Goal: Task Accomplishment & Management: Use online tool/utility

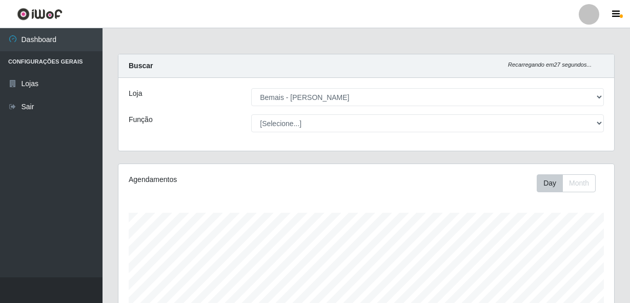
select select "230"
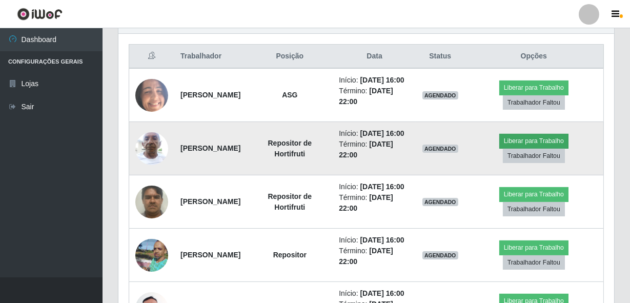
scroll to position [213, 495]
click at [543, 148] on button "Liberar para Trabalho" at bounding box center [533, 141] width 69 height 14
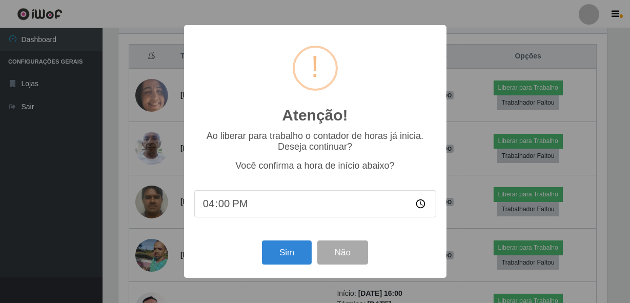
scroll to position [213, 491]
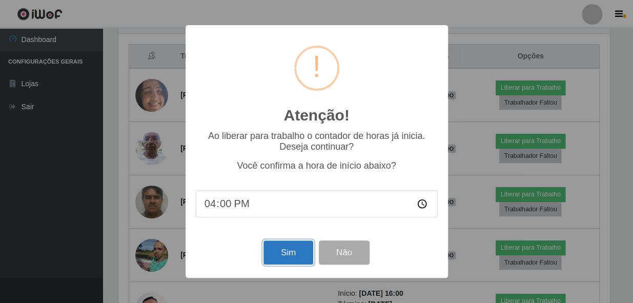
click at [290, 256] on button "Sim" at bounding box center [288, 252] width 50 height 24
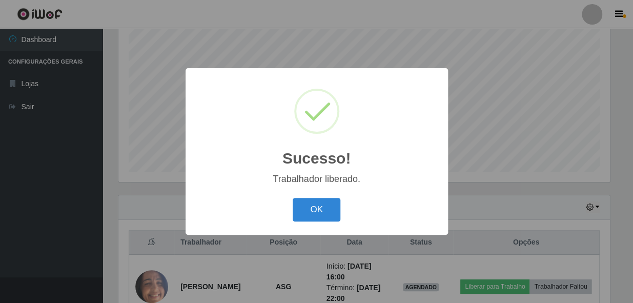
click at [293, 222] on div "OK Cancel" at bounding box center [317, 209] width 242 height 29
click at [326, 209] on button "OK" at bounding box center [317, 210] width 48 height 24
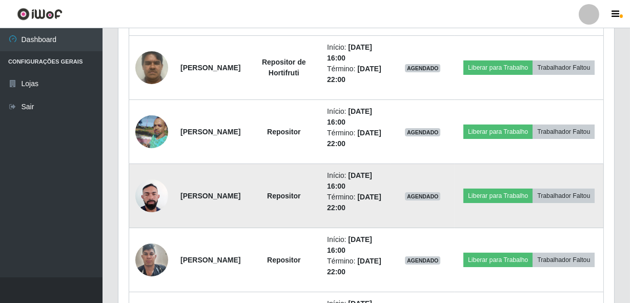
scroll to position [614, 0]
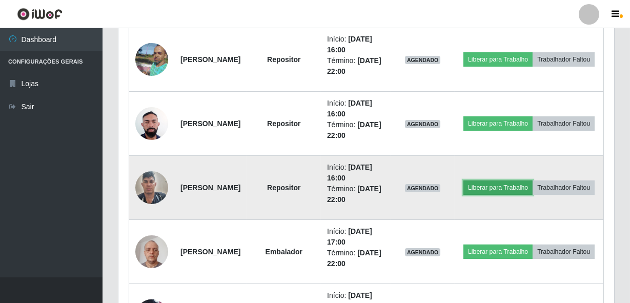
click at [532, 180] on button "Liberar para Trabalho" at bounding box center [497, 187] width 69 height 14
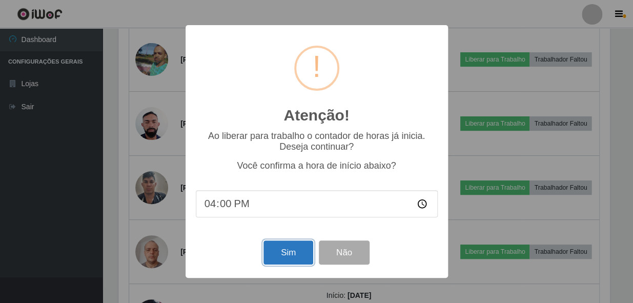
click at [277, 251] on button "Sim" at bounding box center [288, 252] width 50 height 24
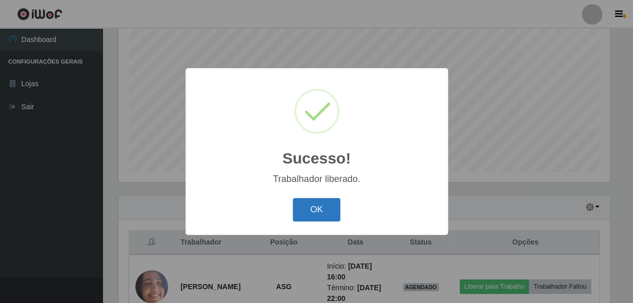
click at [318, 199] on button "OK" at bounding box center [317, 210] width 48 height 24
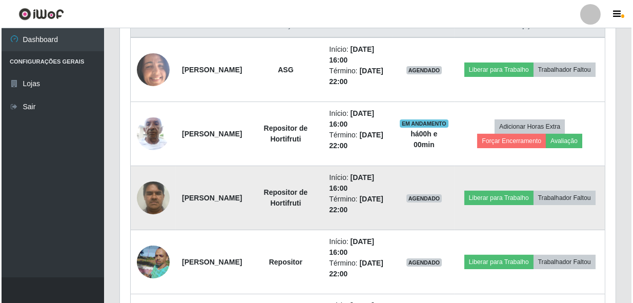
scroll to position [474, 0]
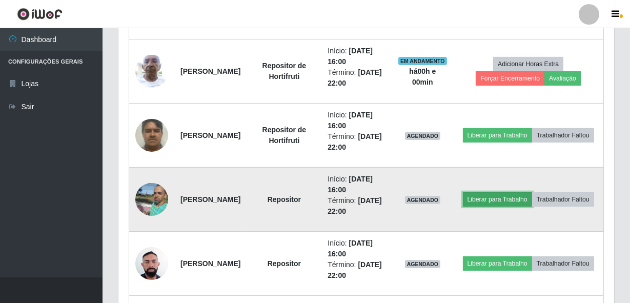
click at [532, 192] on button "Liberar para Trabalho" at bounding box center [497, 199] width 69 height 14
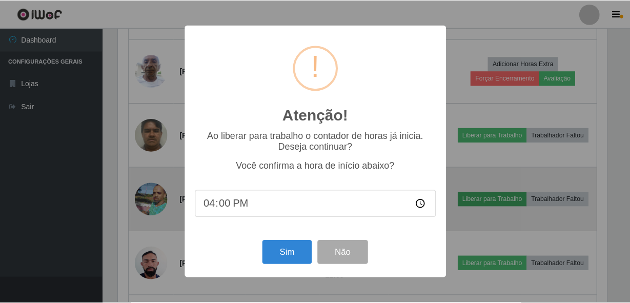
scroll to position [213, 491]
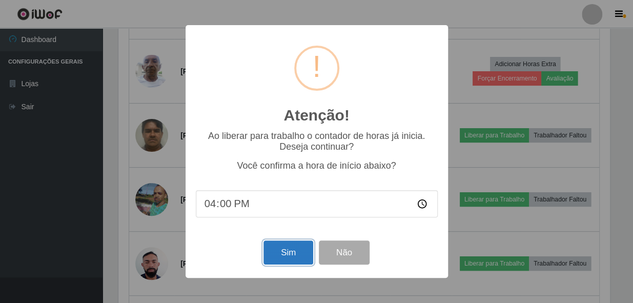
click at [281, 255] on button "Sim" at bounding box center [288, 252] width 50 height 24
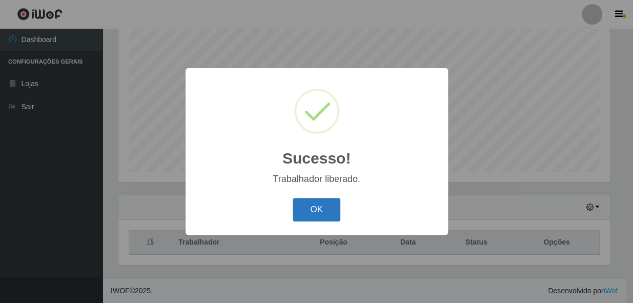
click at [313, 206] on button "OK" at bounding box center [317, 210] width 48 height 24
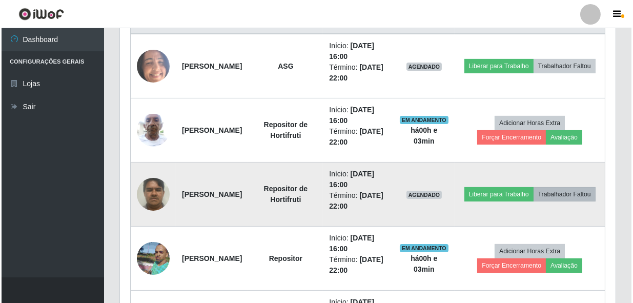
scroll to position [474, 0]
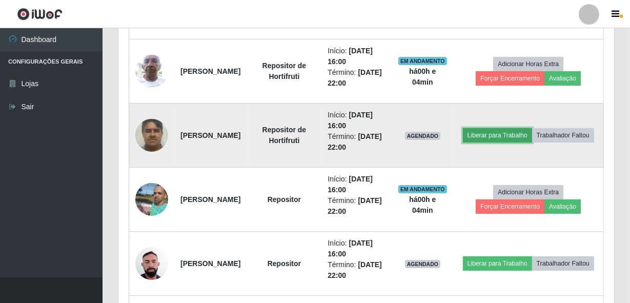
click at [530, 129] on button "Liberar para Trabalho" at bounding box center [497, 135] width 69 height 14
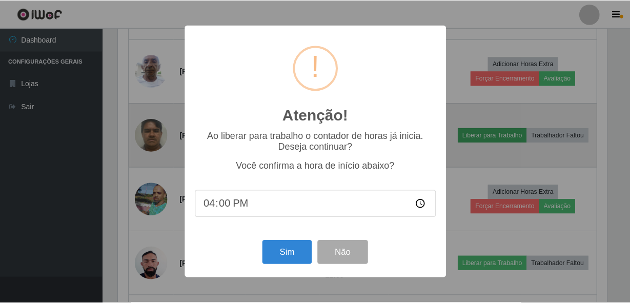
scroll to position [213, 491]
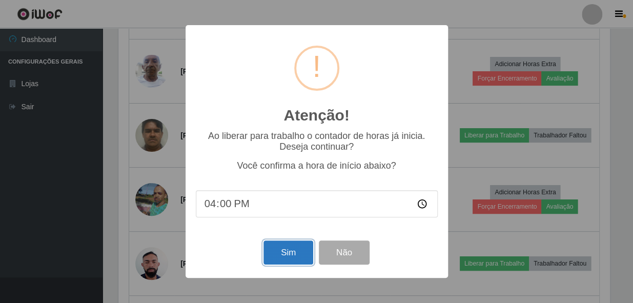
click at [281, 256] on button "Sim" at bounding box center [288, 252] width 50 height 24
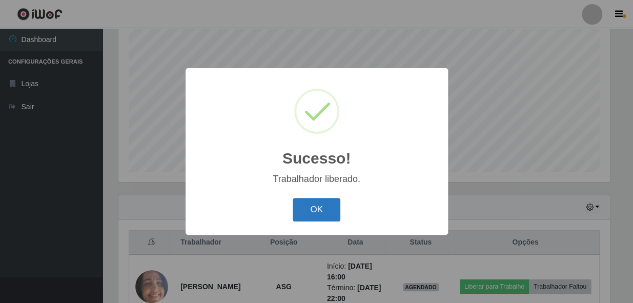
click at [302, 211] on button "OK" at bounding box center [317, 210] width 48 height 24
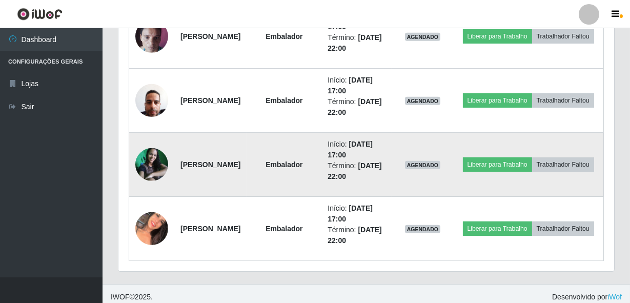
scroll to position [898, 0]
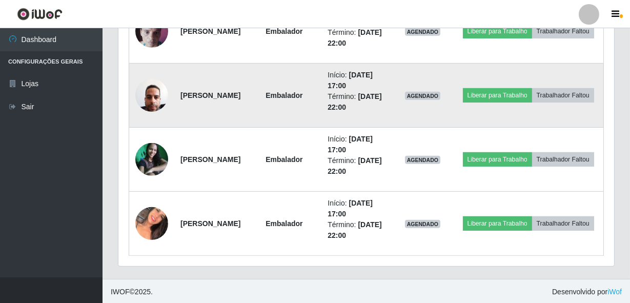
click at [139, 93] on img at bounding box center [151, 95] width 33 height 44
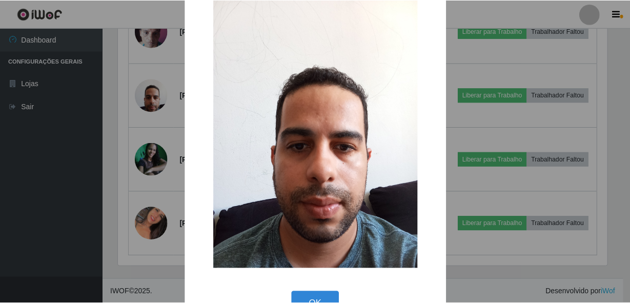
scroll to position [60, 0]
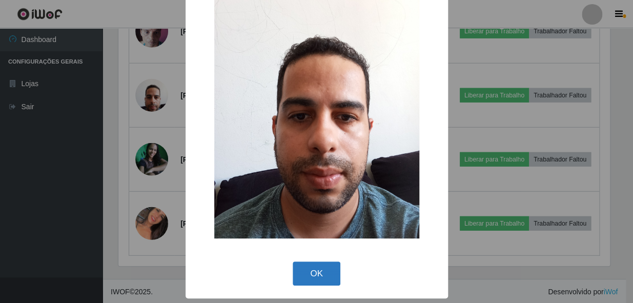
click at [335, 279] on button "OK" at bounding box center [317, 273] width 48 height 24
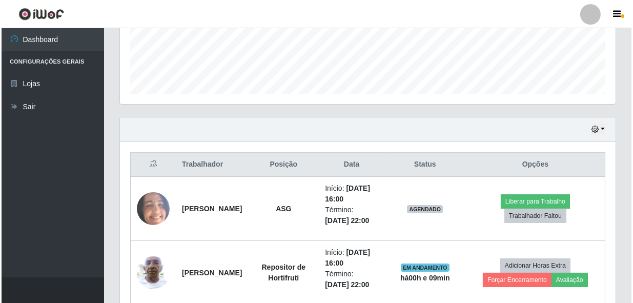
scroll to position [246, 0]
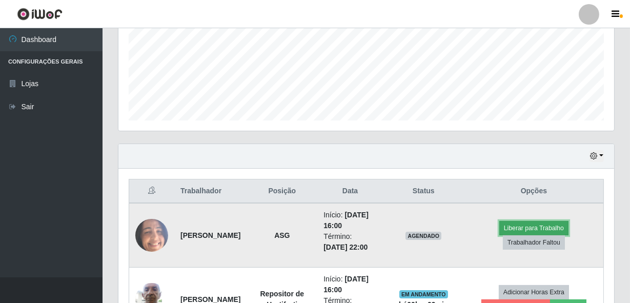
click at [530, 223] on button "Liberar para Trabalho" at bounding box center [533, 228] width 69 height 14
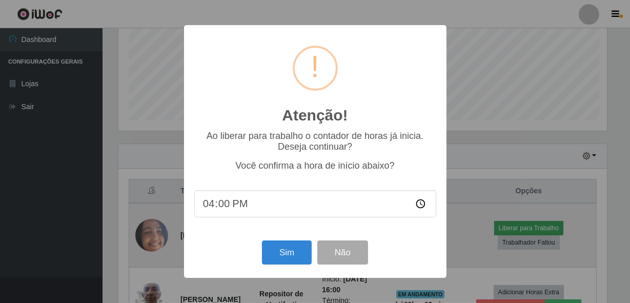
scroll to position [213, 491]
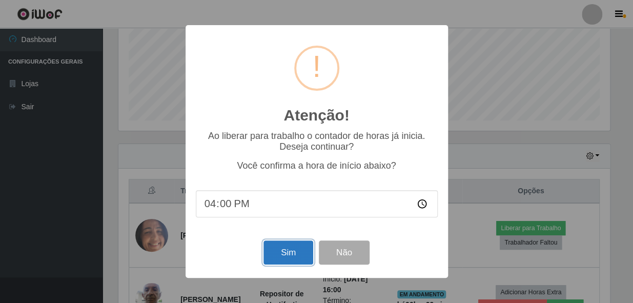
click at [278, 254] on button "Sim" at bounding box center [288, 252] width 50 height 24
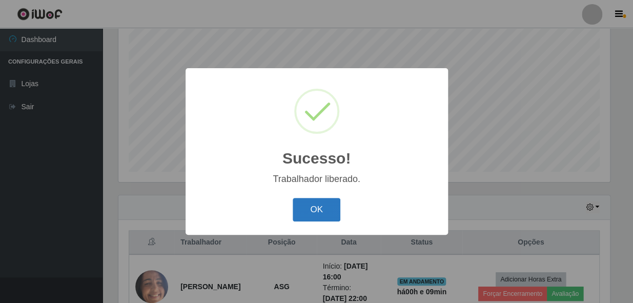
click at [307, 215] on button "OK" at bounding box center [317, 210] width 48 height 24
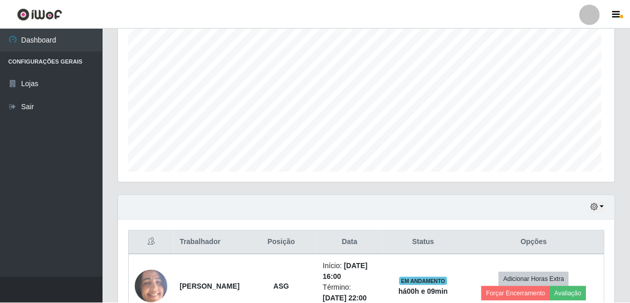
scroll to position [213, 495]
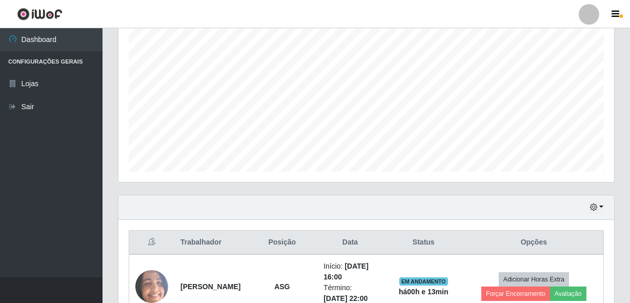
click at [621, 164] on div "Agendamentos Day Month 14/08 Agendamentos 85" at bounding box center [366, 82] width 512 height 226
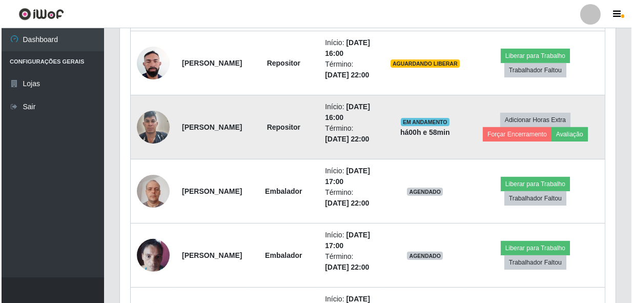
scroll to position [712, 0]
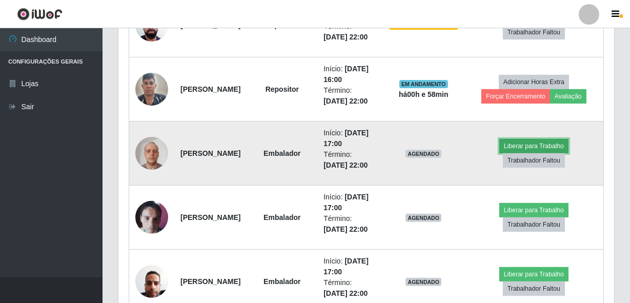
click at [521, 148] on button "Liberar para Trabalho" at bounding box center [533, 146] width 69 height 14
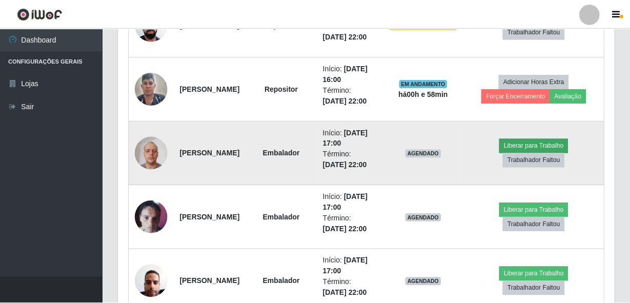
scroll to position [213, 491]
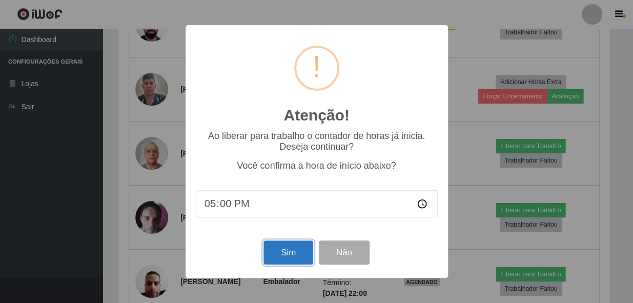
click at [276, 247] on button "Sim" at bounding box center [288, 252] width 50 height 24
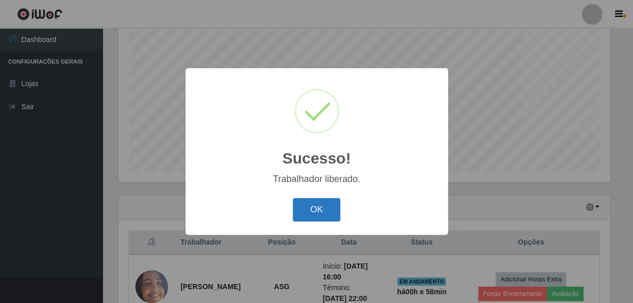
click at [327, 207] on button "OK" at bounding box center [317, 210] width 48 height 24
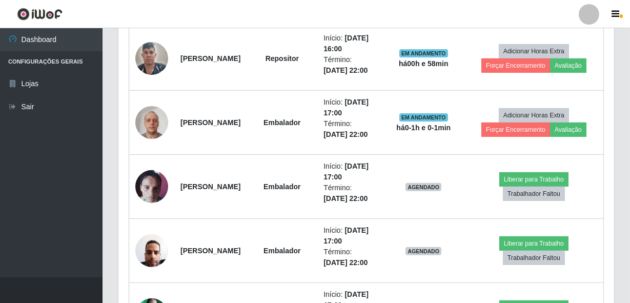
scroll to position [753, 0]
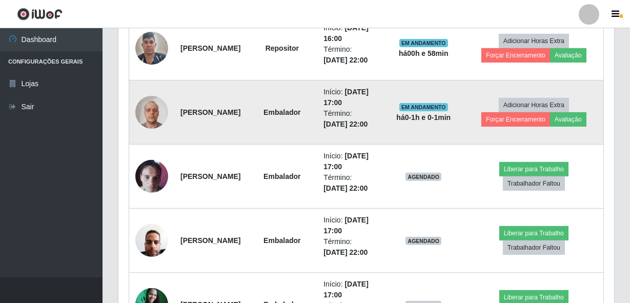
drag, startPoint x: 407, startPoint y: 147, endPoint x: 211, endPoint y: 95, distance: 202.5
click at [211, 95] on td "[PERSON_NAME]" at bounding box center [210, 112] width 72 height 64
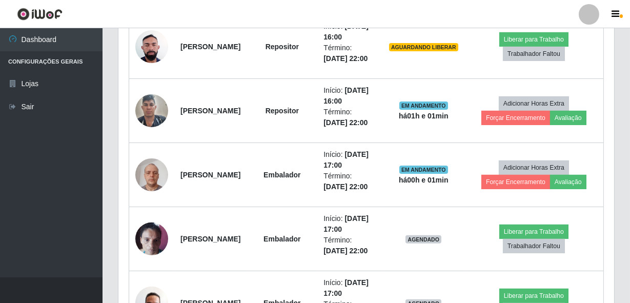
scroll to position [712, 0]
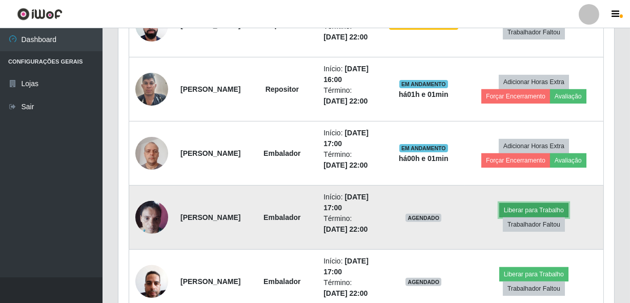
click at [528, 209] on button "Liberar para Trabalho" at bounding box center [533, 210] width 69 height 14
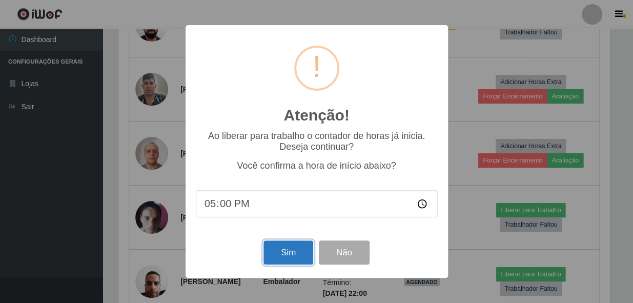
click at [293, 253] on button "Sim" at bounding box center [288, 252] width 50 height 24
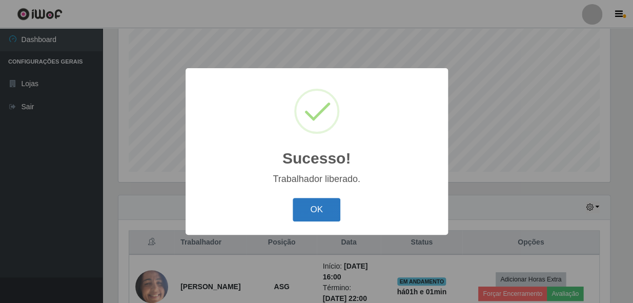
click at [304, 218] on button "OK" at bounding box center [317, 210] width 48 height 24
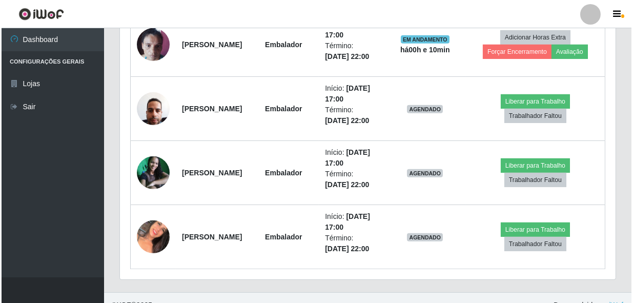
scroll to position [898, 0]
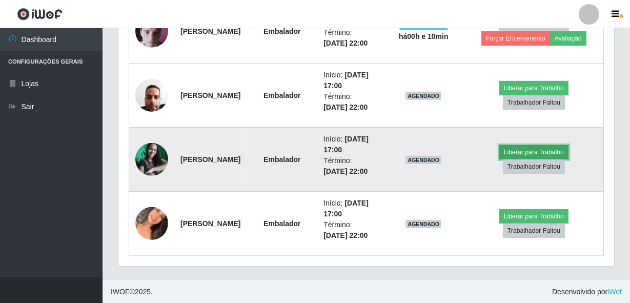
click at [538, 152] on button "Liberar para Trabalho" at bounding box center [533, 152] width 69 height 14
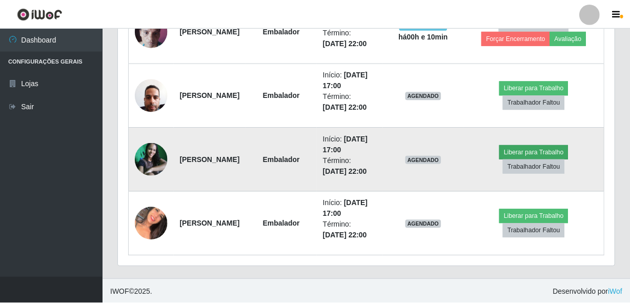
scroll to position [213, 491]
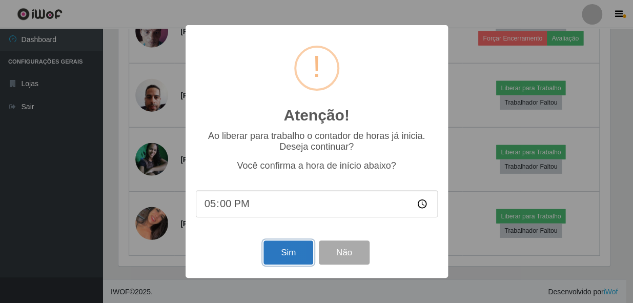
click at [286, 250] on button "Sim" at bounding box center [288, 252] width 50 height 24
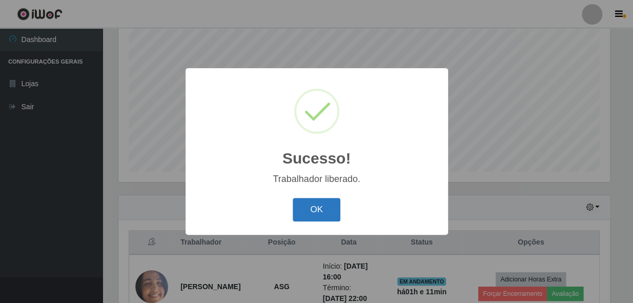
click at [317, 206] on button "OK" at bounding box center [317, 210] width 48 height 24
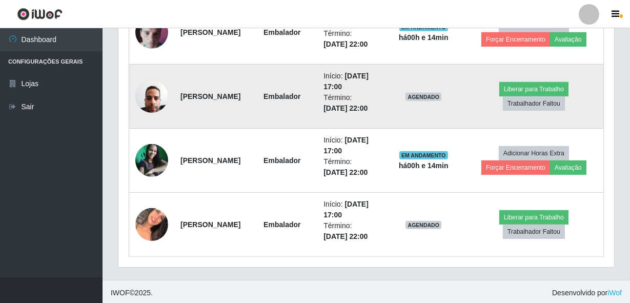
scroll to position [898, 0]
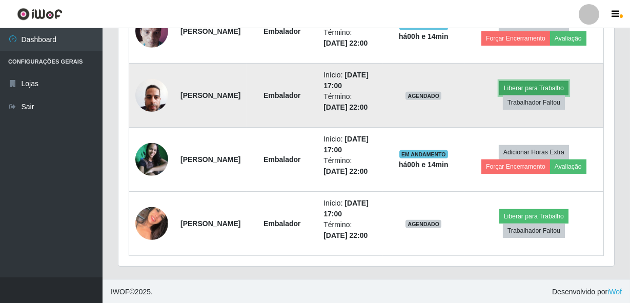
click at [548, 84] on button "Liberar para Trabalho" at bounding box center [533, 88] width 69 height 14
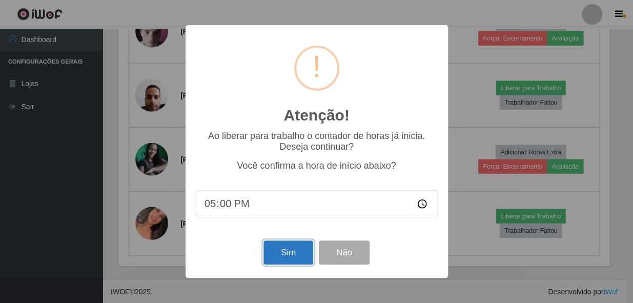
click at [284, 258] on button "Sim" at bounding box center [288, 252] width 50 height 24
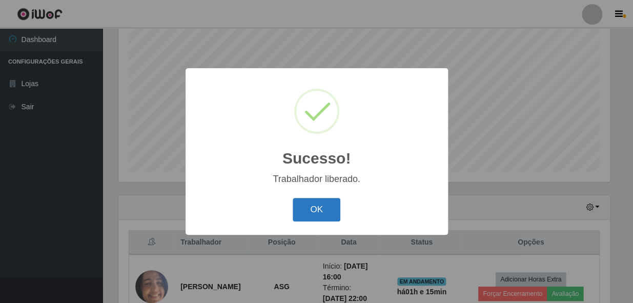
click at [336, 204] on button "OK" at bounding box center [317, 210] width 48 height 24
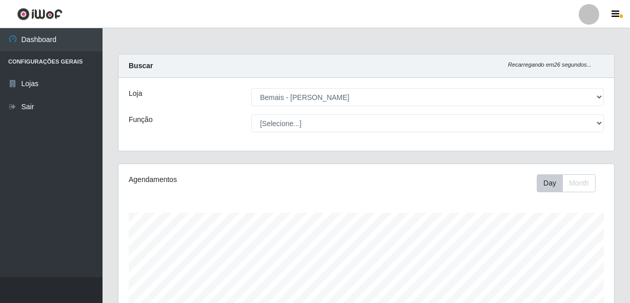
scroll to position [0, 0]
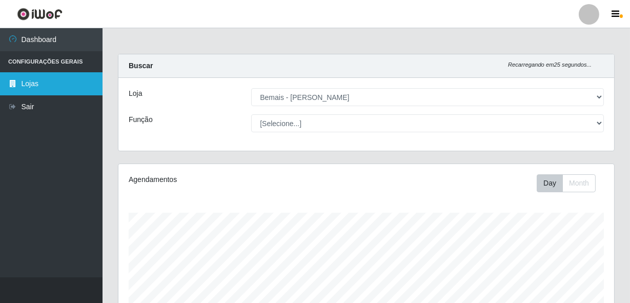
click at [33, 85] on link "Lojas" at bounding box center [51, 83] width 102 height 23
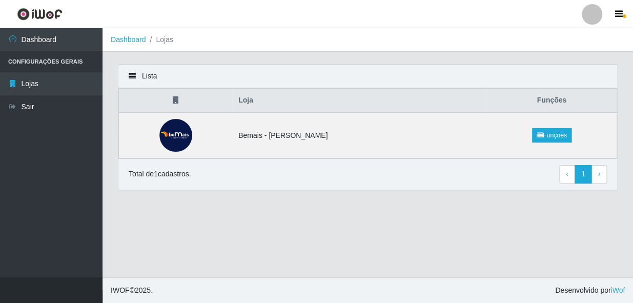
click at [52, 63] on li "Configurações Gerais" at bounding box center [51, 61] width 102 height 21
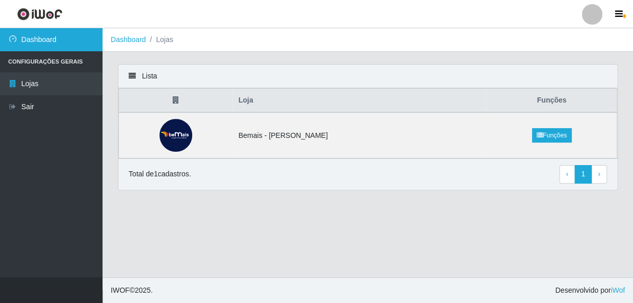
click at [49, 46] on link "Dashboard" at bounding box center [51, 39] width 102 height 23
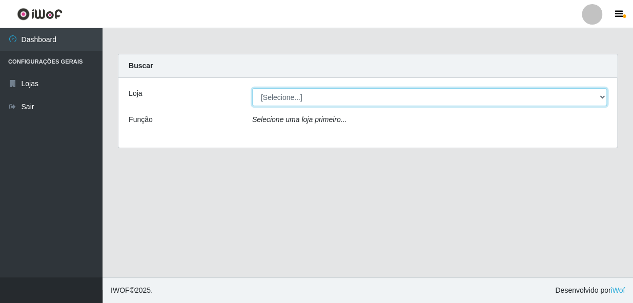
click at [602, 97] on select "[Selecione...] [PERSON_NAME]" at bounding box center [429, 97] width 355 height 18
select select "230"
click at [252, 88] on select "[Selecione...] [PERSON_NAME]" at bounding box center [429, 97] width 355 height 18
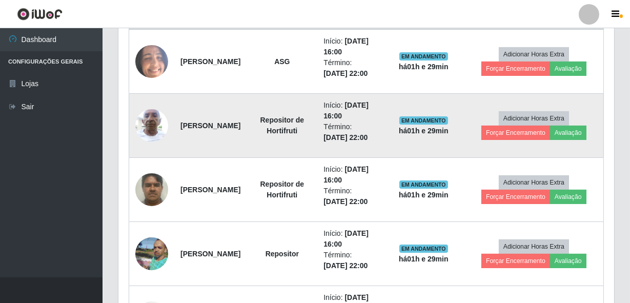
scroll to position [605, 0]
